Goal: Task Accomplishment & Management: Manage account settings

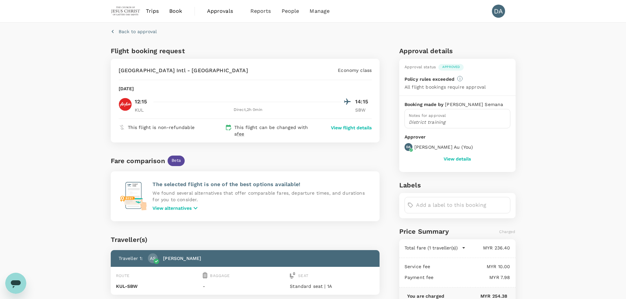
click at [217, 10] on span "Approvals" at bounding box center [223, 11] width 33 height 8
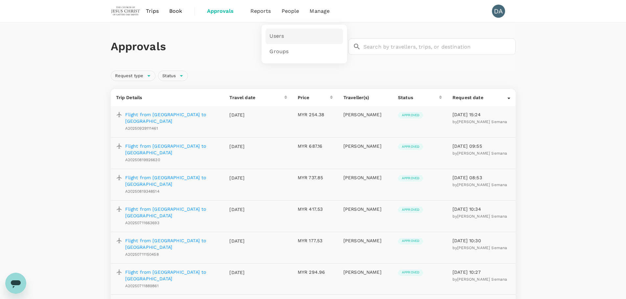
click at [277, 35] on span "Users" at bounding box center [276, 37] width 14 height 8
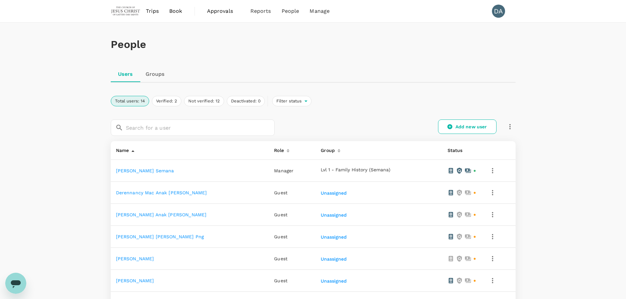
click at [130, 175] on td "[PERSON_NAME] Semana" at bounding box center [190, 171] width 158 height 22
click at [130, 171] on link "[PERSON_NAME] Semana" at bounding box center [145, 170] width 58 height 5
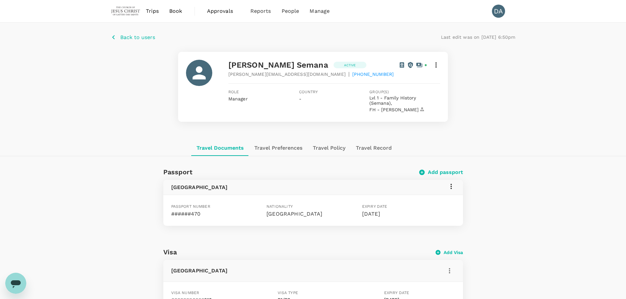
click at [127, 37] on p "Back to users" at bounding box center [137, 38] width 35 height 8
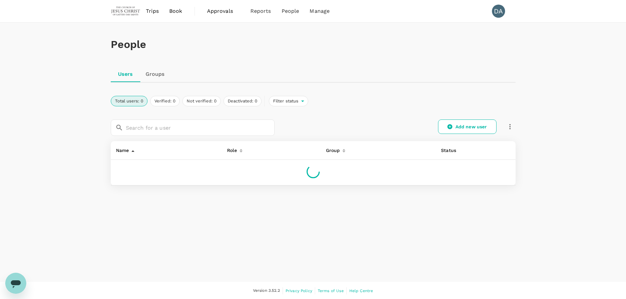
click at [156, 9] on span "Trips" at bounding box center [152, 11] width 13 height 8
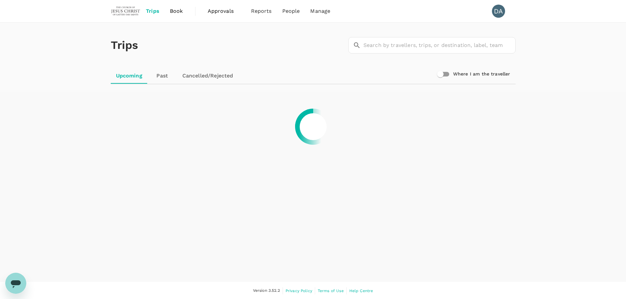
click at [173, 12] on span "Book" at bounding box center [176, 11] width 13 height 8
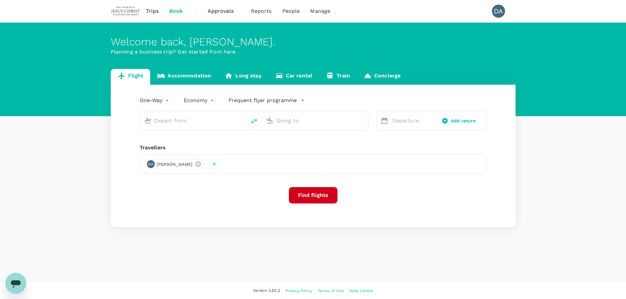
click at [322, 51] on p "Planning a business trip? Get started from here." at bounding box center [313, 52] width 405 height 8
click at [221, 9] on span "Approvals" at bounding box center [224, 11] width 33 height 8
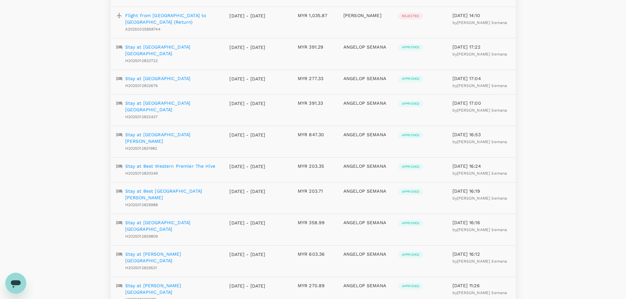
scroll to position [567, 0]
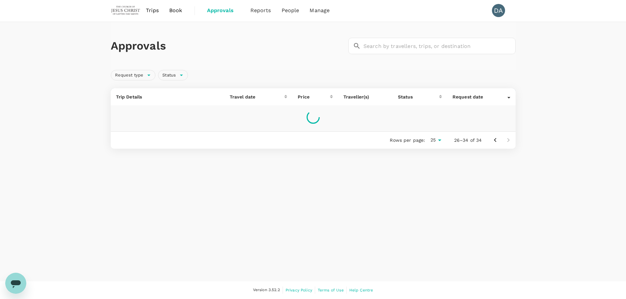
scroll to position [0, 0]
click at [148, 74] on div "Request type" at bounding box center [133, 76] width 45 height 11
click at [117, 111] on input "Accommodation" at bounding box center [119, 110] width 14 height 14
checkbox input "true"
click at [88, 109] on div "Approvals ​ ​ Request type Status Trip Details Travel date Price Traveller(s) S…" at bounding box center [313, 89] width 626 height 132
